Goal: Task Accomplishment & Management: Use online tool/utility

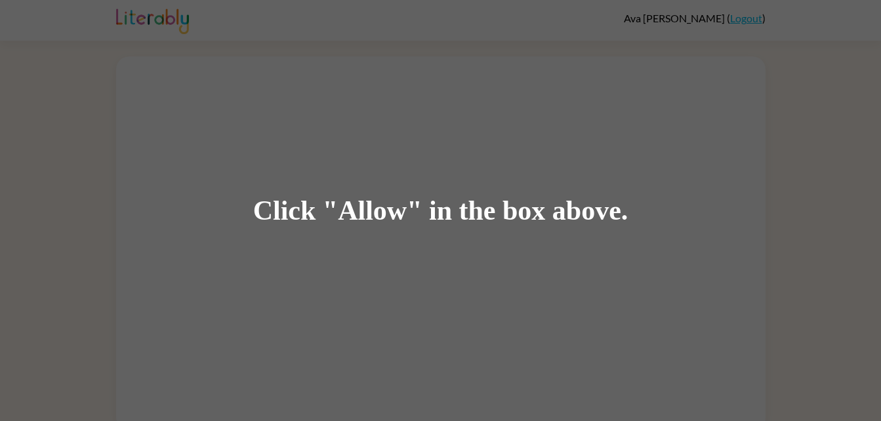
click at [362, 236] on div "Click "Allow" in the box above." at bounding box center [440, 210] width 881 height 421
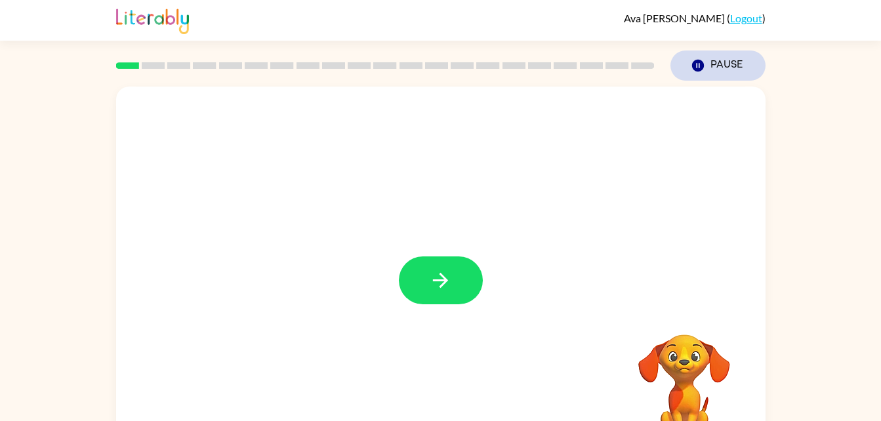
click at [729, 52] on button "Pause Pause" at bounding box center [717, 65] width 95 height 30
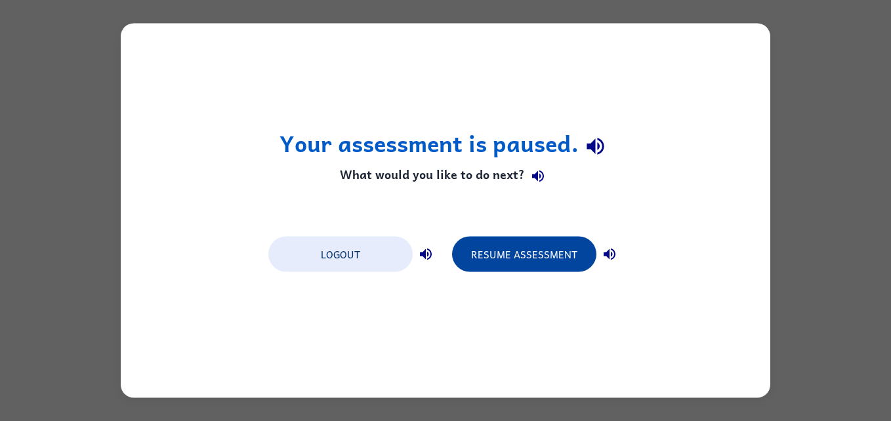
click at [555, 254] on button "Resume Assessment" at bounding box center [524, 254] width 144 height 35
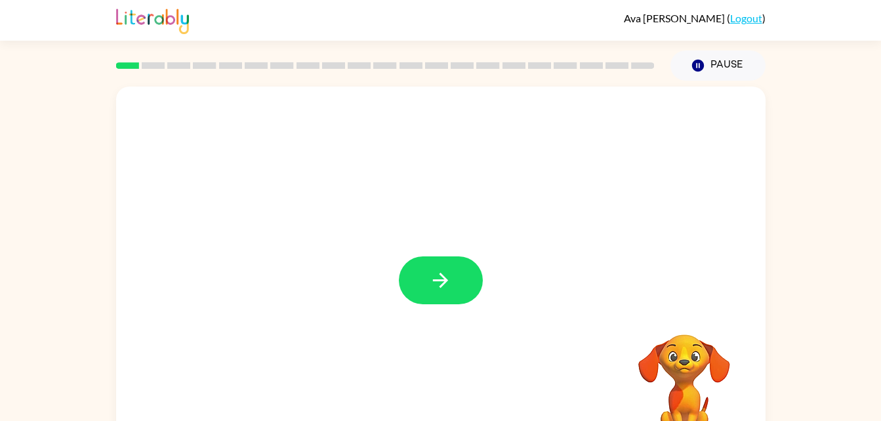
click at [445, 328] on div at bounding box center [440, 274] width 649 height 374
click at [455, 289] on button "button" at bounding box center [441, 280] width 84 height 48
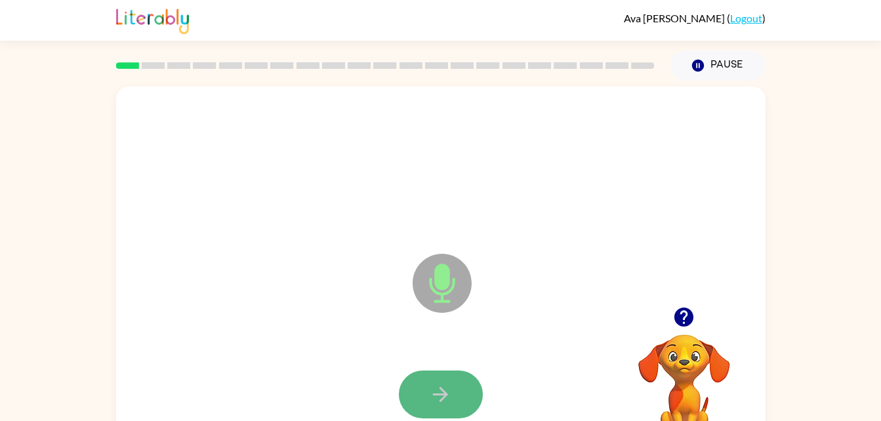
click at [451, 389] on icon "button" at bounding box center [440, 394] width 23 height 23
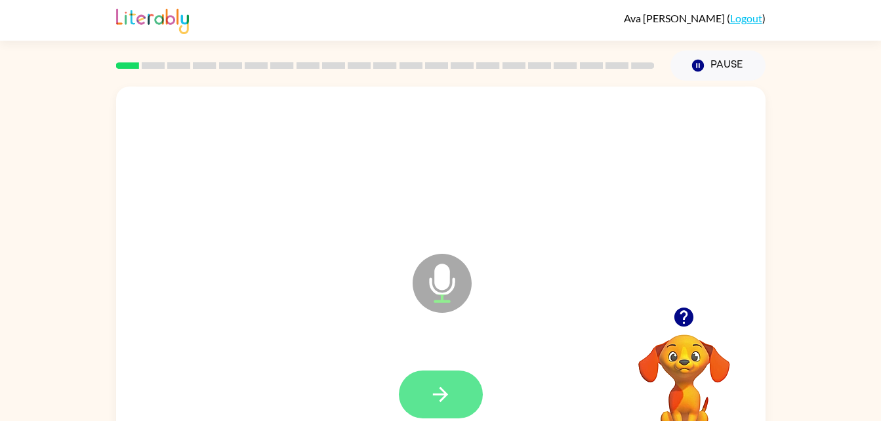
click at [441, 416] on button "button" at bounding box center [441, 395] width 84 height 48
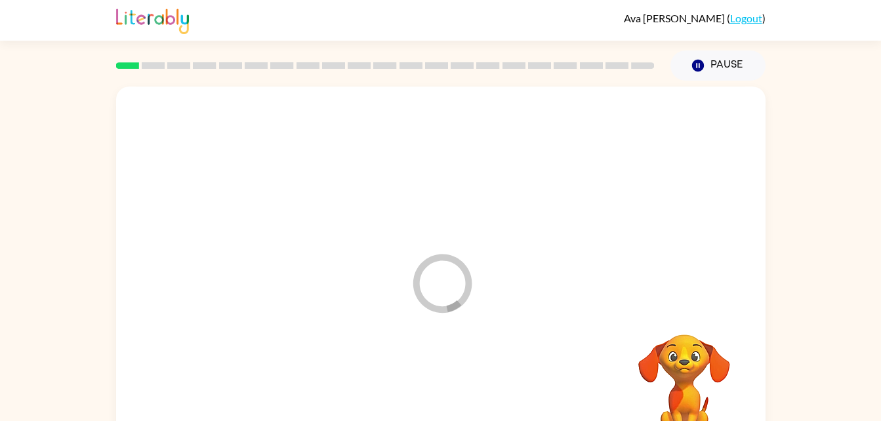
click at [439, 397] on div at bounding box center [440, 395] width 623 height 108
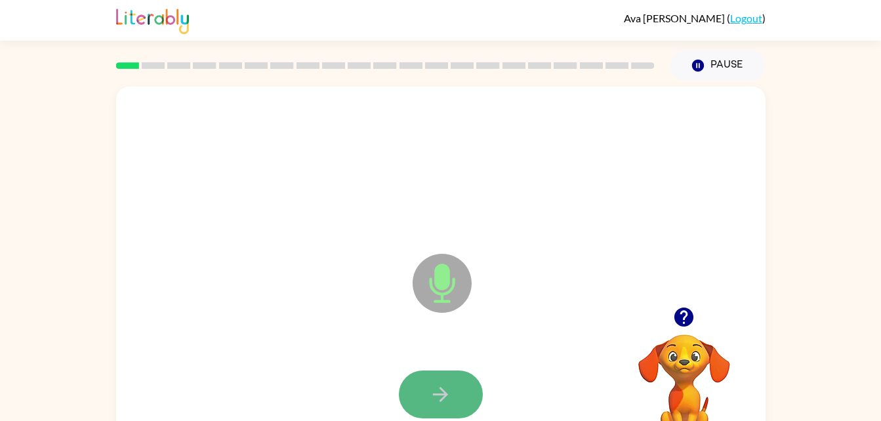
click at [435, 397] on icon "button" at bounding box center [440, 394] width 23 height 23
click at [445, 395] on icon "button" at bounding box center [440, 394] width 15 height 15
click at [426, 395] on button "button" at bounding box center [441, 395] width 84 height 48
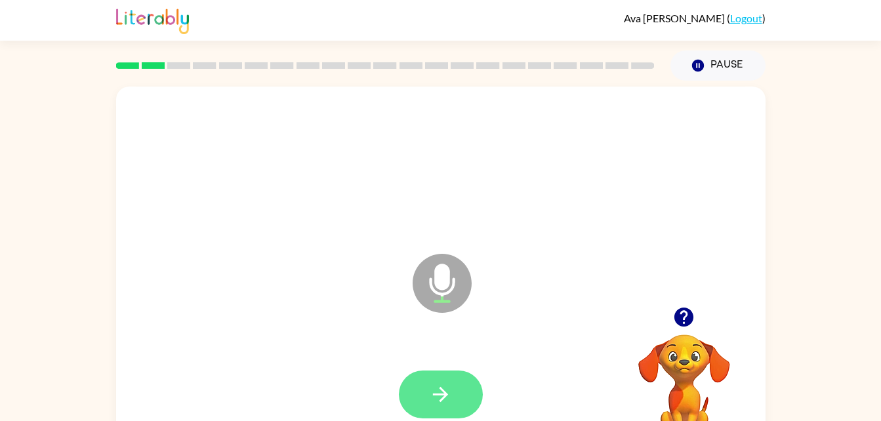
click at [435, 398] on icon "button" at bounding box center [440, 394] width 23 height 23
click at [428, 398] on button "button" at bounding box center [441, 395] width 84 height 48
click at [431, 388] on icon "button" at bounding box center [440, 394] width 23 height 23
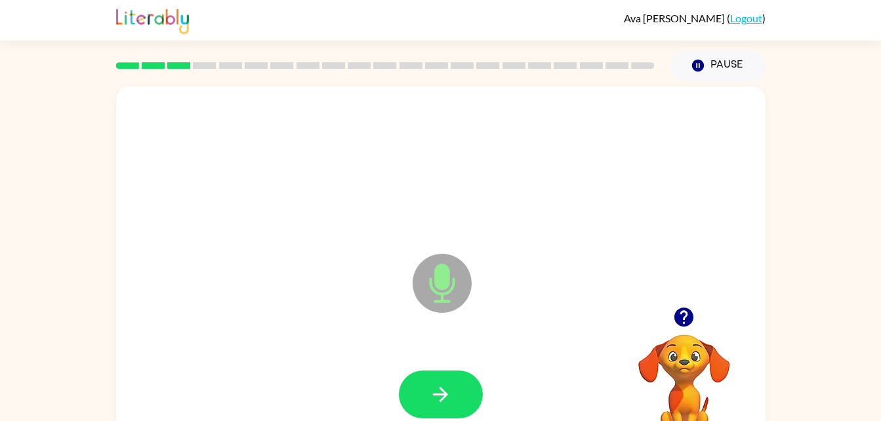
scroll to position [9, 0]
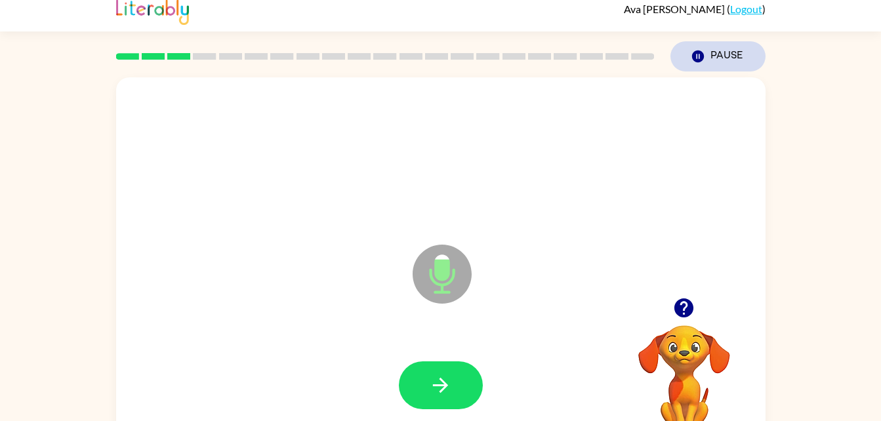
click at [708, 46] on button "Pause Pause" at bounding box center [717, 56] width 95 height 30
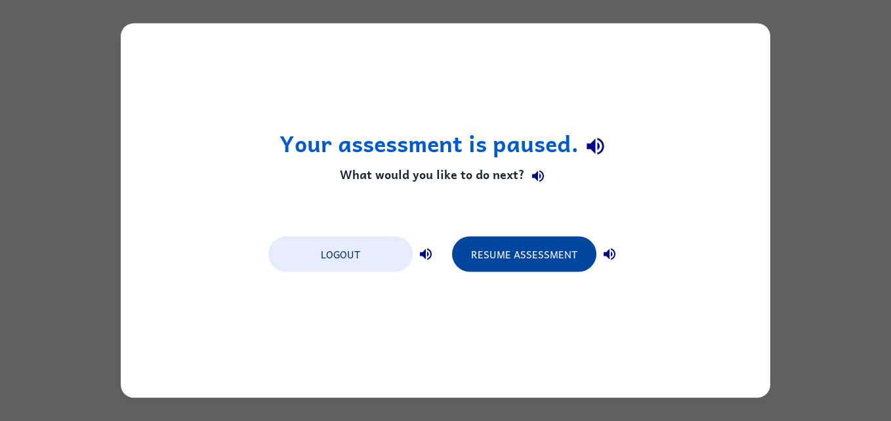
click at [532, 244] on button "Resume Assessment" at bounding box center [524, 254] width 144 height 35
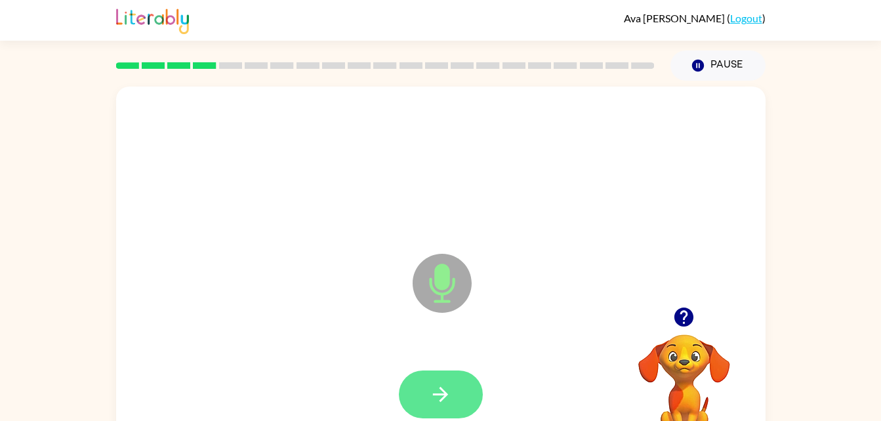
click at [437, 384] on icon "button" at bounding box center [440, 394] width 23 height 23
click at [452, 395] on button "button" at bounding box center [441, 395] width 84 height 48
click at [428, 388] on button "button" at bounding box center [441, 395] width 84 height 48
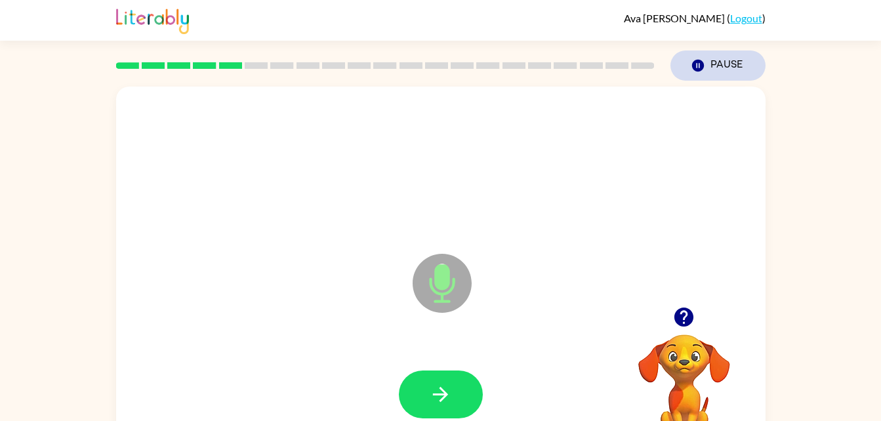
click at [706, 52] on button "Pause Pause" at bounding box center [717, 65] width 95 height 30
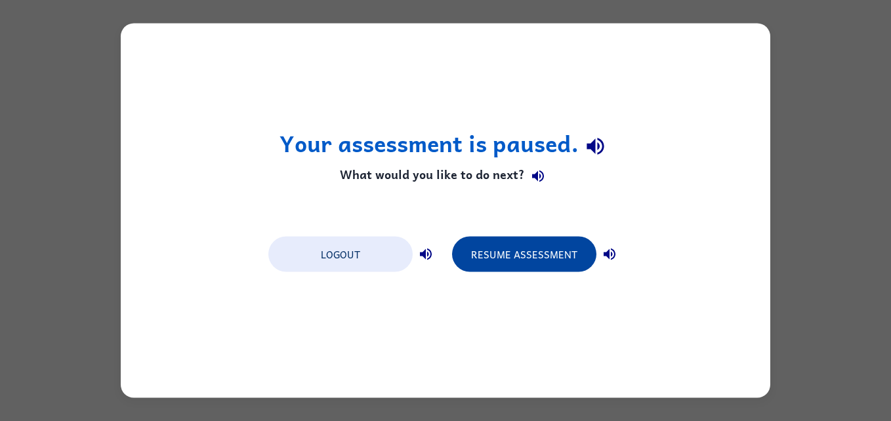
click at [520, 254] on button "Resume Assessment" at bounding box center [524, 254] width 144 height 35
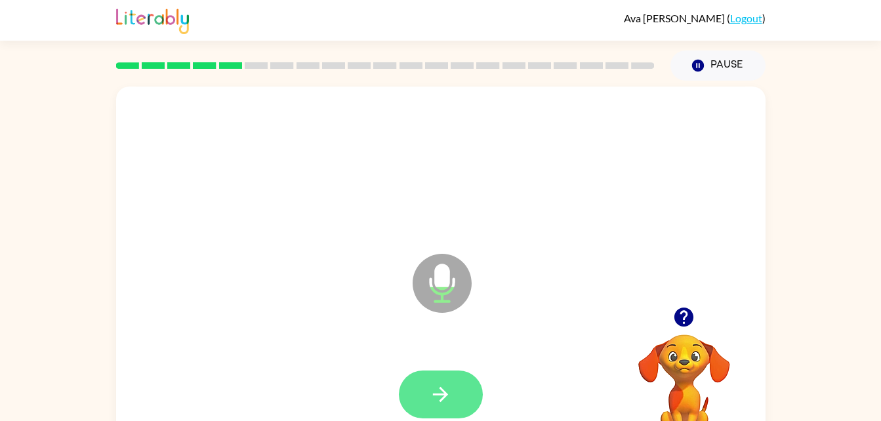
click at [430, 397] on icon "button" at bounding box center [440, 394] width 23 height 23
click at [431, 392] on icon "button" at bounding box center [440, 394] width 23 height 23
click at [437, 380] on div at bounding box center [441, 395] width 84 height 48
click at [427, 391] on button "button" at bounding box center [441, 395] width 84 height 48
click at [439, 385] on icon "button" at bounding box center [440, 394] width 23 height 23
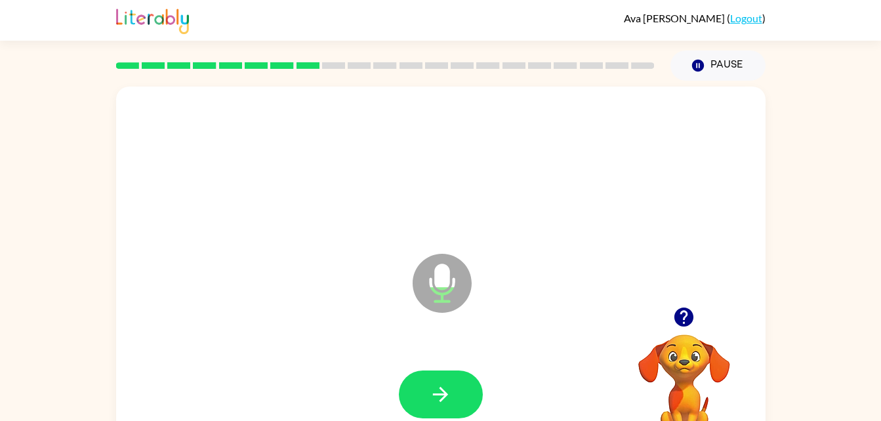
scroll to position [40, 0]
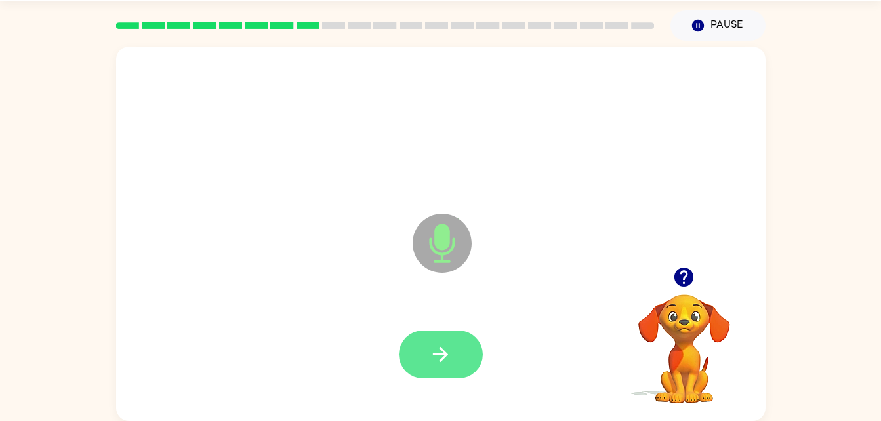
click at [442, 361] on icon "button" at bounding box center [440, 354] width 23 height 23
click at [430, 359] on icon "button" at bounding box center [440, 354] width 23 height 23
click at [452, 359] on button "button" at bounding box center [441, 355] width 84 height 48
click at [460, 359] on button "button" at bounding box center [441, 355] width 84 height 48
click at [438, 350] on icon "button" at bounding box center [440, 354] width 23 height 23
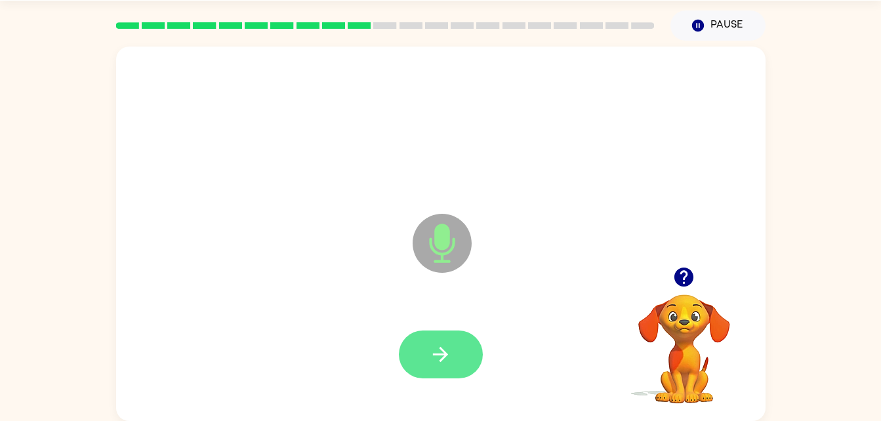
click at [446, 359] on icon "button" at bounding box center [440, 354] width 23 height 23
click at [415, 372] on button "button" at bounding box center [441, 355] width 84 height 48
click at [422, 351] on button "button" at bounding box center [441, 355] width 84 height 48
click at [425, 368] on button "button" at bounding box center [441, 355] width 84 height 48
click at [472, 353] on button "button" at bounding box center [441, 355] width 84 height 48
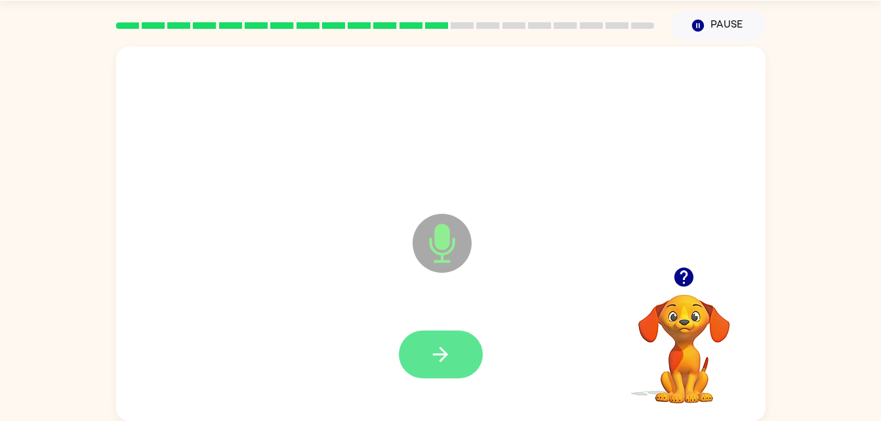
click at [434, 343] on icon "button" at bounding box center [440, 354] width 23 height 23
click at [448, 367] on button "button" at bounding box center [441, 355] width 84 height 48
click at [401, 366] on button "button" at bounding box center [441, 355] width 84 height 48
click at [426, 354] on button "button" at bounding box center [441, 355] width 84 height 48
click at [435, 353] on icon "button" at bounding box center [440, 354] width 23 height 23
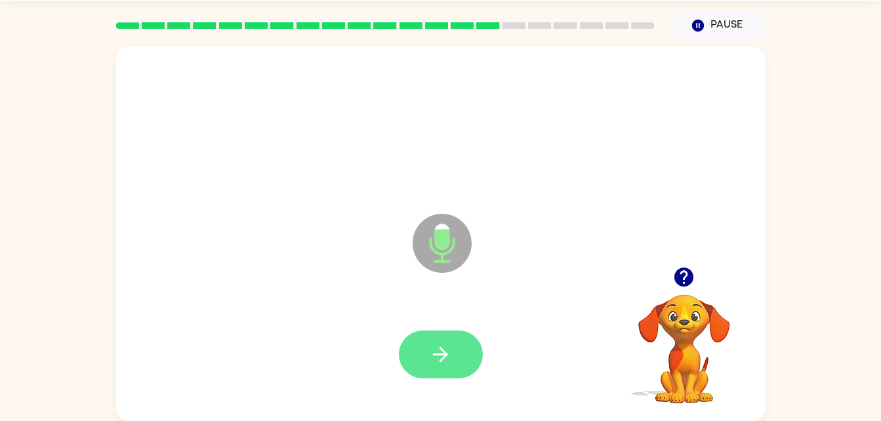
click at [449, 357] on icon "button" at bounding box center [440, 354] width 23 height 23
click at [424, 360] on button "button" at bounding box center [441, 355] width 84 height 48
click at [416, 362] on button "button" at bounding box center [441, 355] width 84 height 48
click at [429, 343] on icon "button" at bounding box center [440, 354] width 23 height 23
click at [437, 356] on icon "button" at bounding box center [440, 354] width 23 height 23
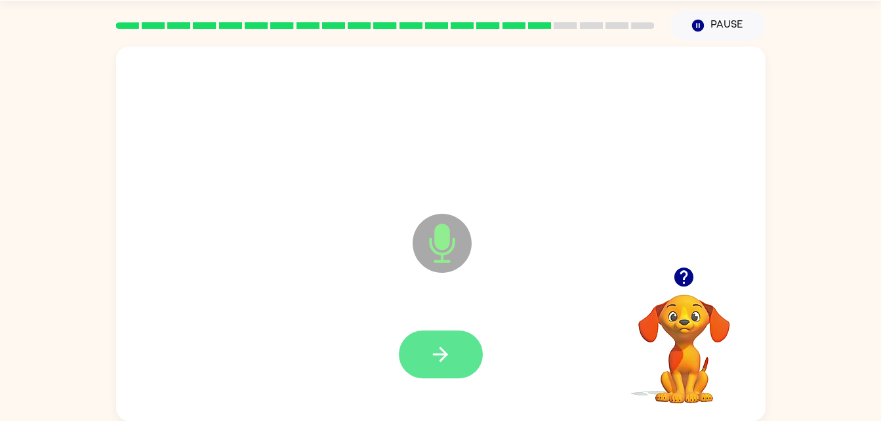
click at [426, 367] on button "button" at bounding box center [441, 355] width 84 height 48
click at [446, 359] on icon "button" at bounding box center [440, 354] width 23 height 23
click at [443, 370] on button "button" at bounding box center [441, 355] width 84 height 48
click at [420, 365] on button "button" at bounding box center [441, 355] width 84 height 48
click at [443, 351] on icon "button" at bounding box center [440, 354] width 15 height 15
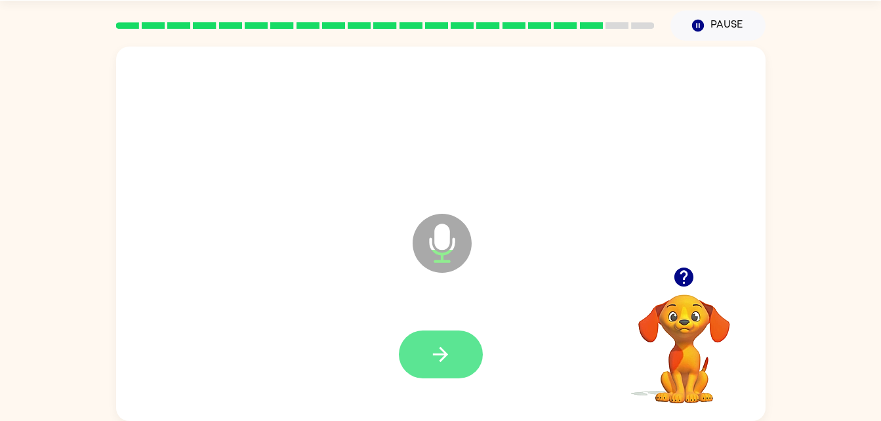
click at [421, 352] on button "button" at bounding box center [441, 355] width 84 height 48
click at [428, 359] on button "button" at bounding box center [441, 355] width 84 height 48
click at [423, 363] on button "button" at bounding box center [441, 355] width 84 height 48
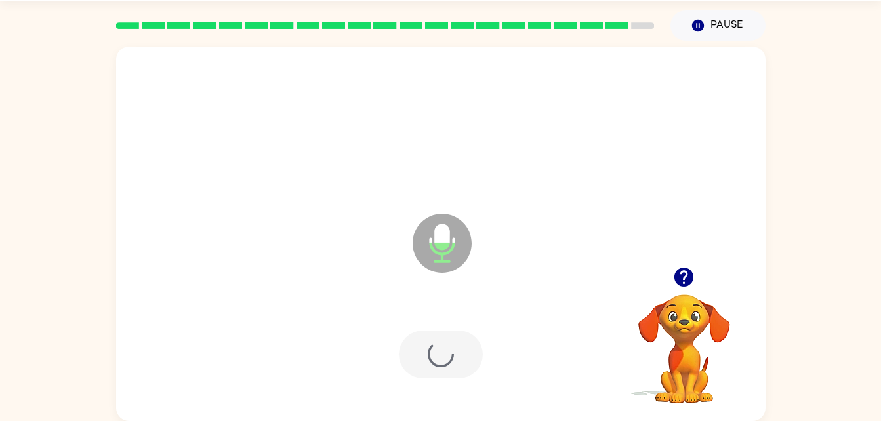
click at [426, 341] on div at bounding box center [441, 355] width 84 height 48
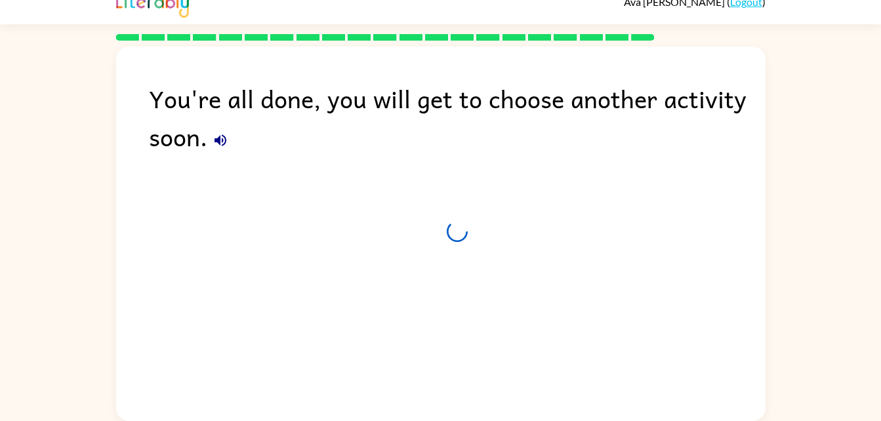
scroll to position [16, 0]
